Goal: Task Accomplishment & Management: Complete application form

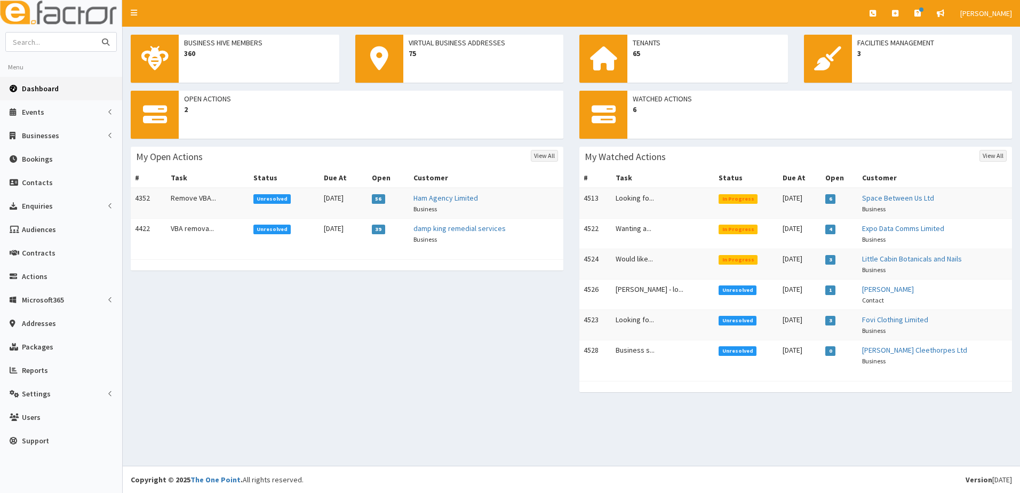
click at [36, 41] on input "text" at bounding box center [51, 42] width 90 height 19
type input "cr electrical"
click at [95, 33] on button "submit" at bounding box center [105, 42] width 21 height 19
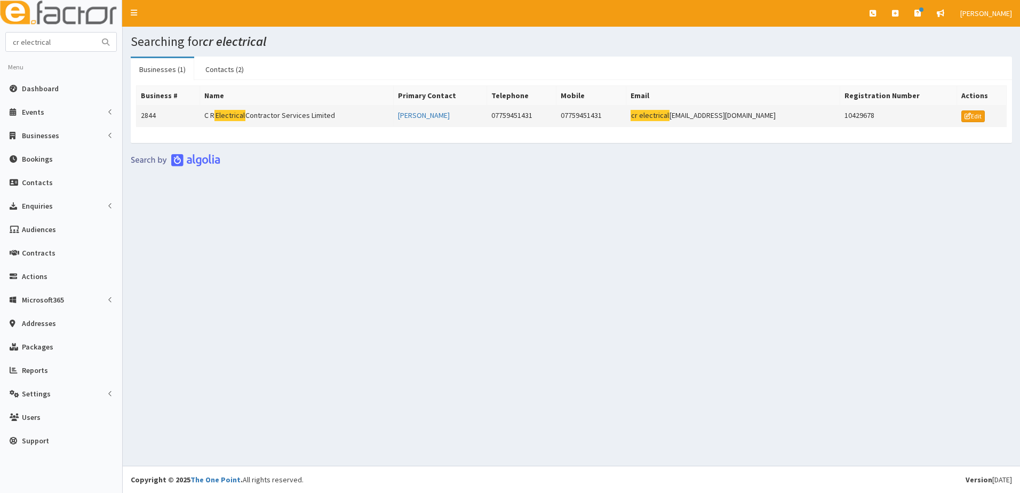
click at [152, 118] on td "2844" at bounding box center [169, 116] width 64 height 21
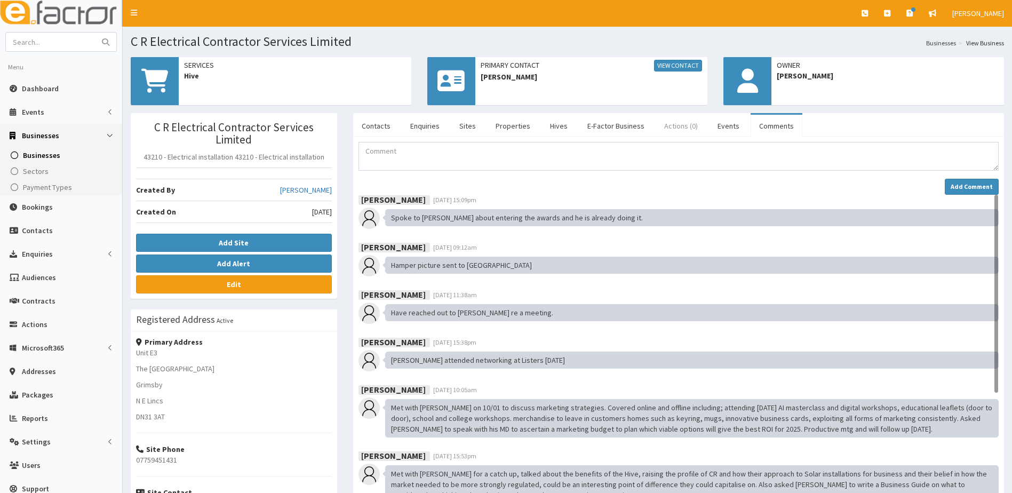
click at [669, 129] on link "Actions (0)" at bounding box center [681, 126] width 51 height 22
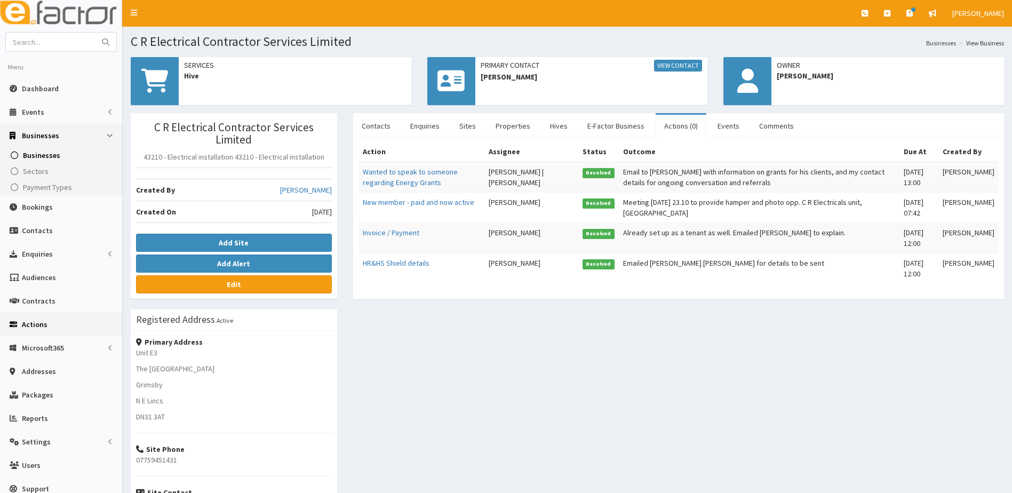
click at [28, 327] on span "Actions" at bounding box center [35, 325] width 26 height 10
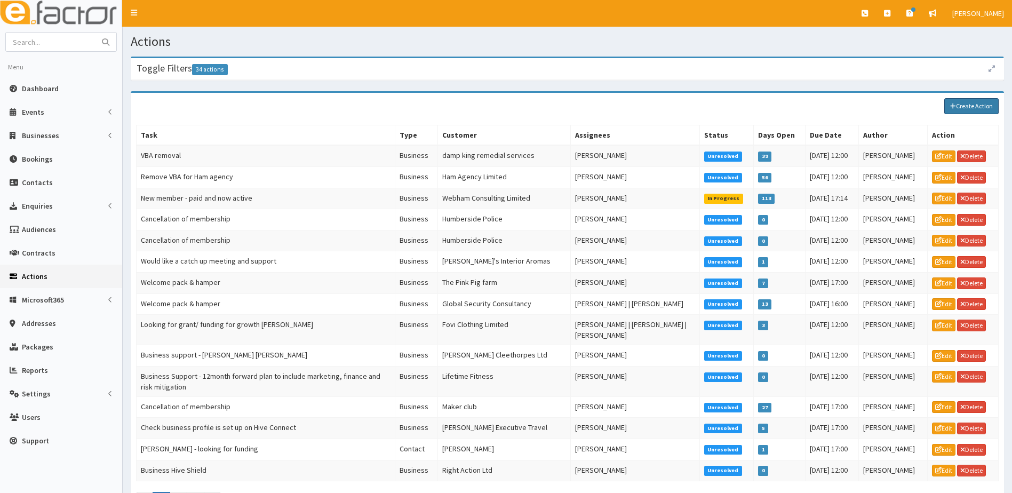
click at [962, 107] on link "Create Action" at bounding box center [972, 106] width 54 height 16
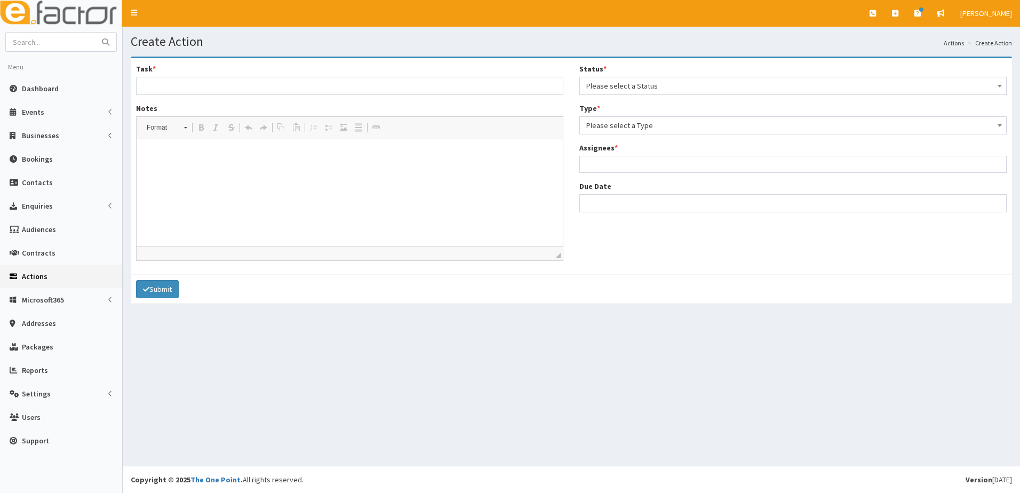
select select
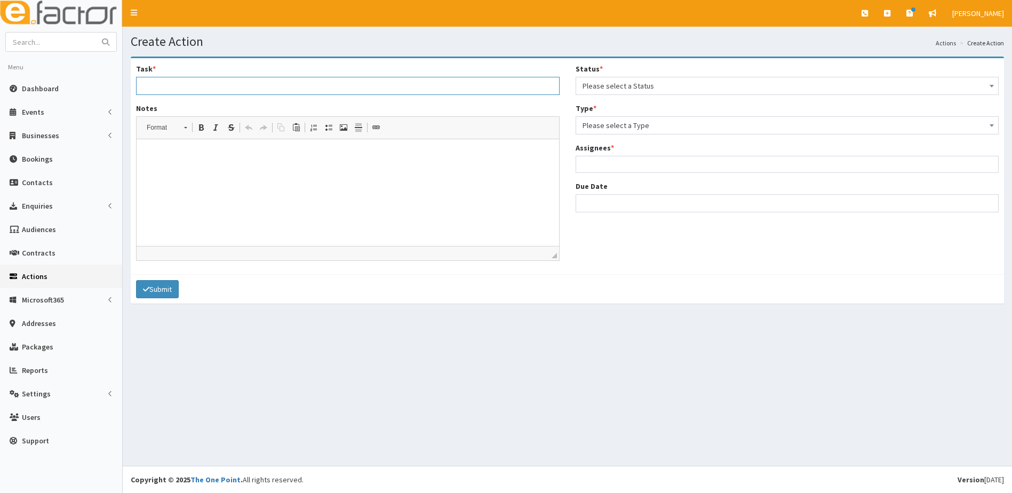
click at [243, 84] on input "Task *" at bounding box center [348, 86] width 424 height 18
type input "looking for a bigger unit"
click at [608, 86] on span "Please select a Status" at bounding box center [788, 85] width 410 height 15
select select "1"
click at [613, 135] on div "Status * Please select a Status Unresolved In Progress Resolved Overdue Unresol…" at bounding box center [788, 142] width 440 height 157
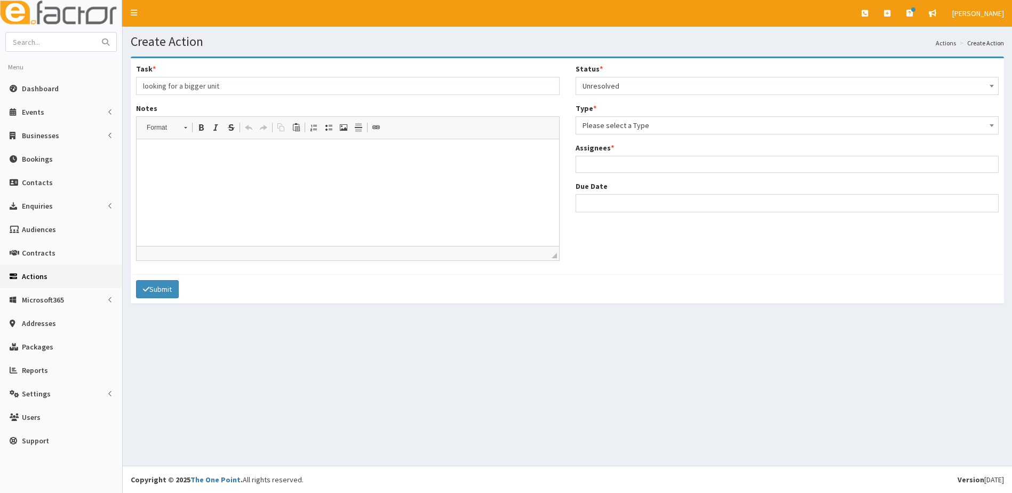
click at [609, 133] on span "Please select a Type" at bounding box center [788, 125] width 424 height 18
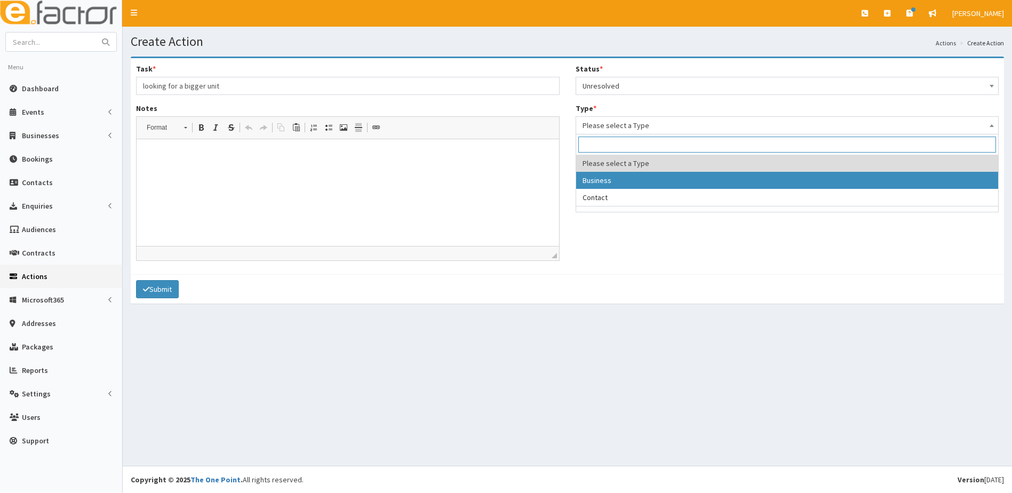
select select "business"
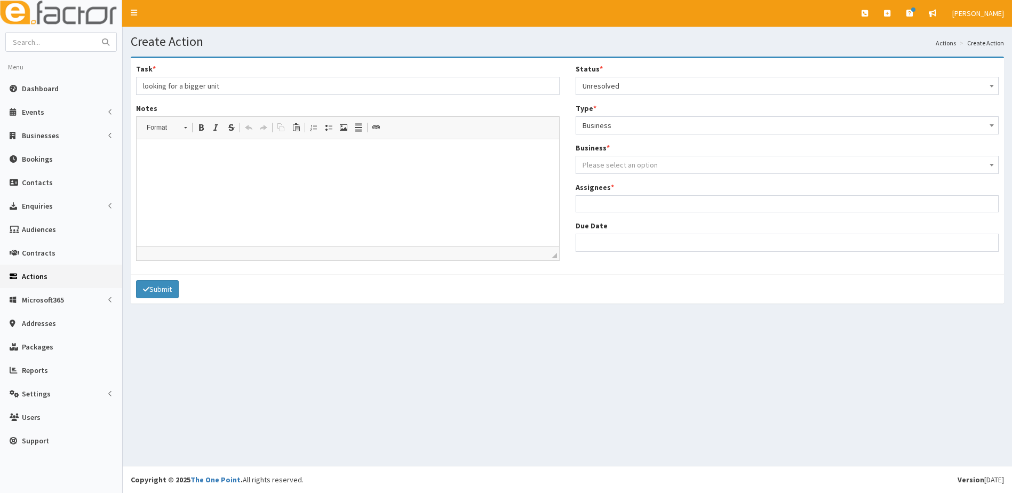
click at [611, 162] on span "Please select an option" at bounding box center [620, 165] width 75 height 10
type input "c"
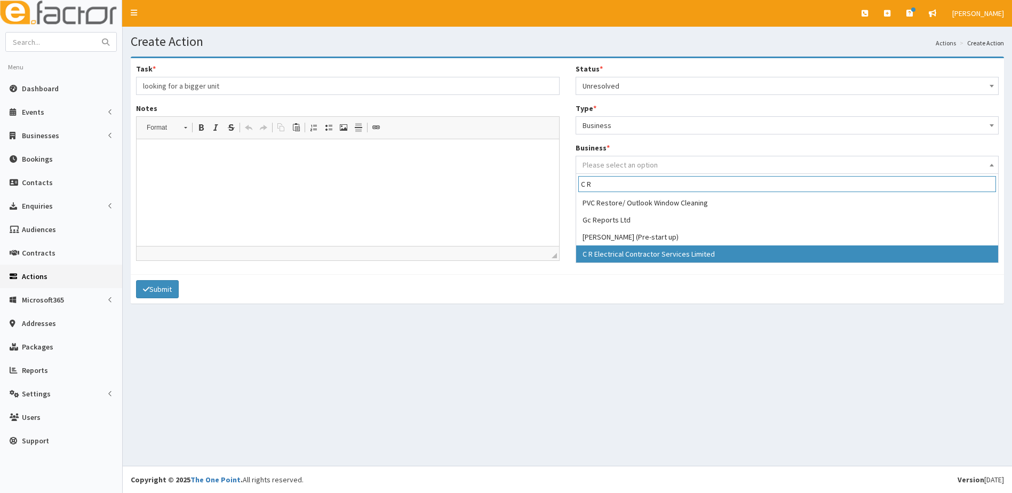
type input "C R"
select select "2844"
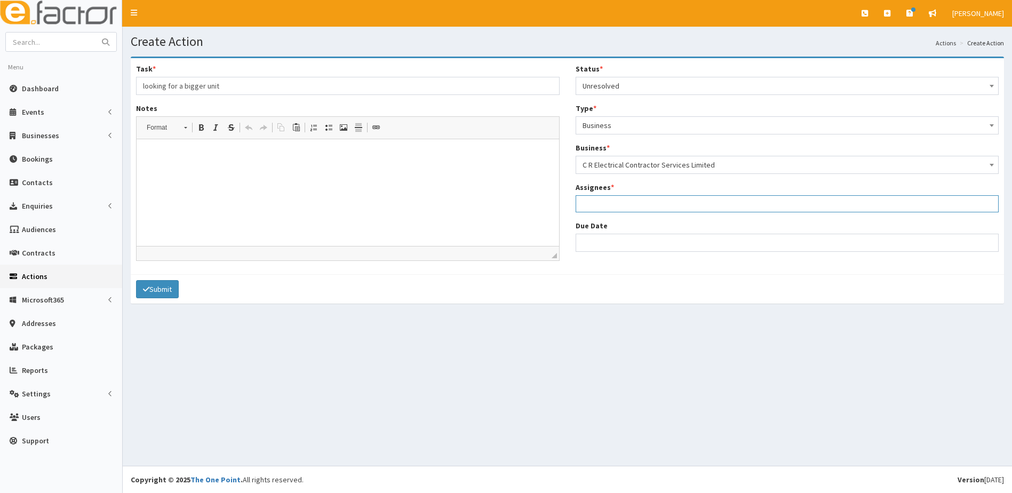
click at [624, 202] on ul at bounding box center [787, 202] width 423 height 13
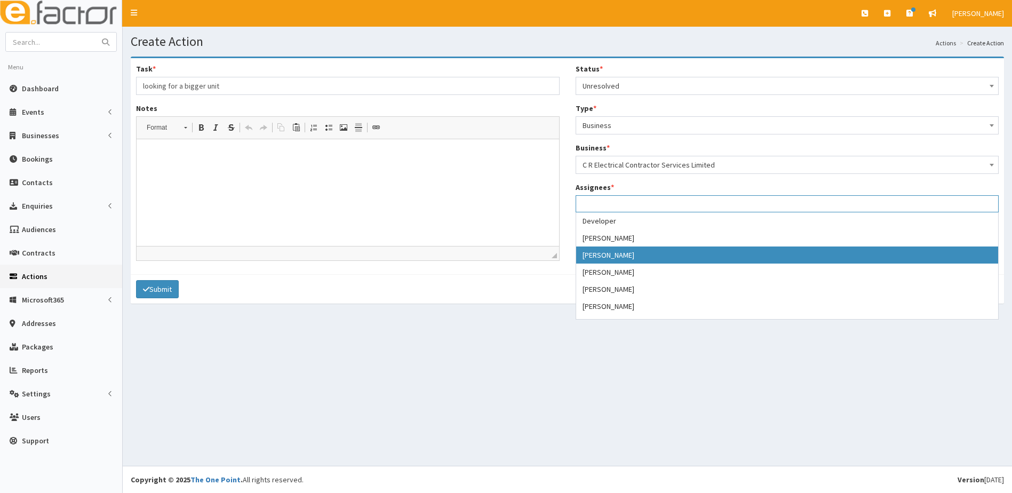
select select "4"
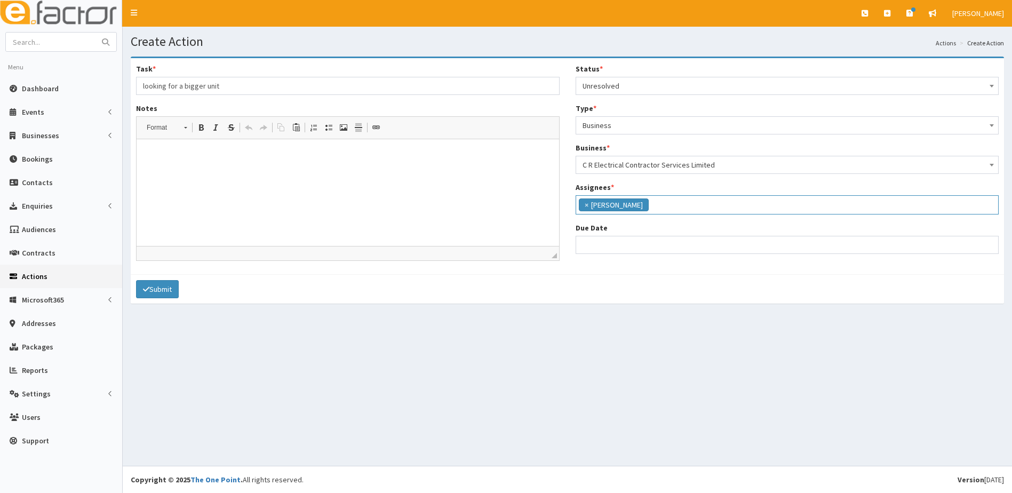
scroll to position [20, 0]
select select "12"
click at [606, 241] on input "Due Date" at bounding box center [788, 245] width 424 height 18
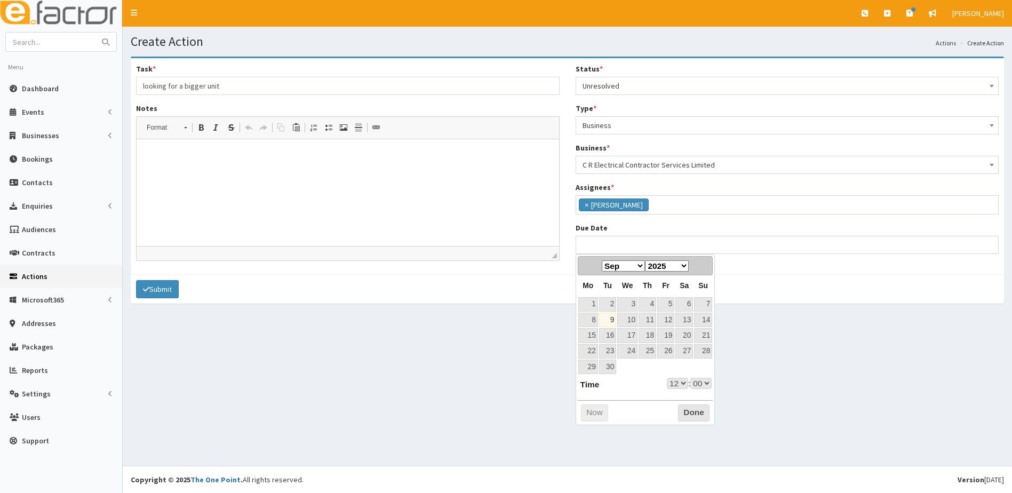
click at [638, 263] on select "Jan Feb Mar Apr May Jun [DATE] Aug Sep Oct Nov Dec" at bounding box center [623, 265] width 43 height 11
select select "12"
click at [613, 321] on link "7" at bounding box center [607, 320] width 17 height 14
type input "[DATE] 12:00"
select select "12"
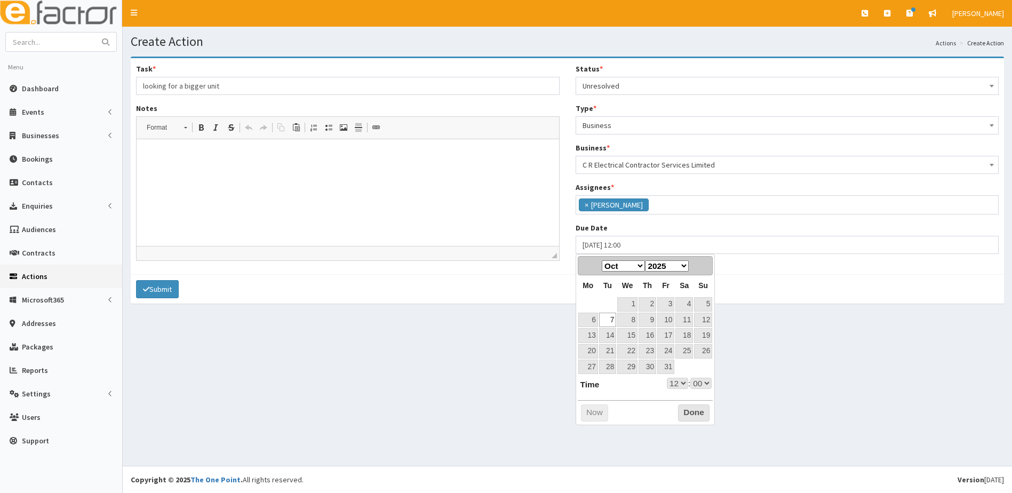
click at [611, 322] on link "7" at bounding box center [607, 320] width 17 height 14
select select "12"
click at [700, 416] on button "Done" at bounding box center [693, 413] width 31 height 17
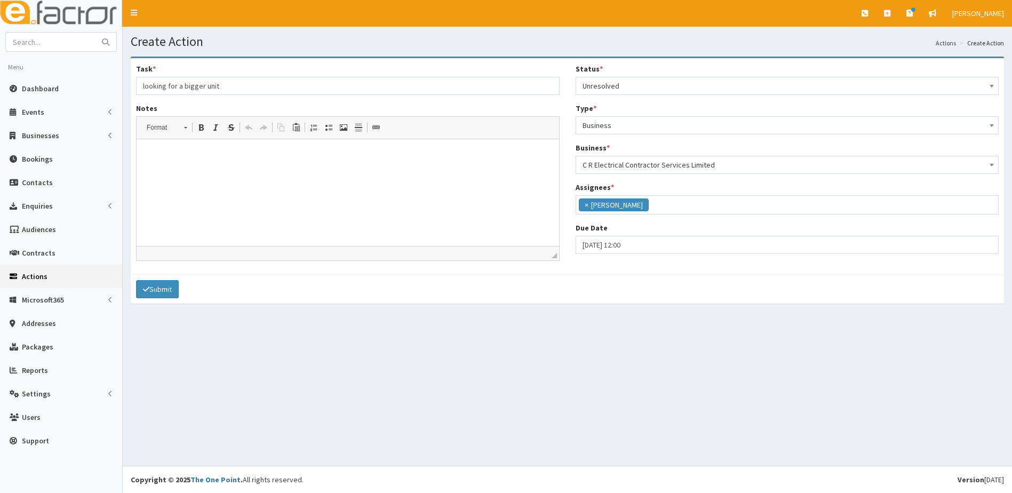
click at [179, 164] on html at bounding box center [348, 155] width 423 height 33
click at [160, 292] on button "Submit" at bounding box center [157, 289] width 43 height 18
